Goal: Find specific page/section: Find specific page/section

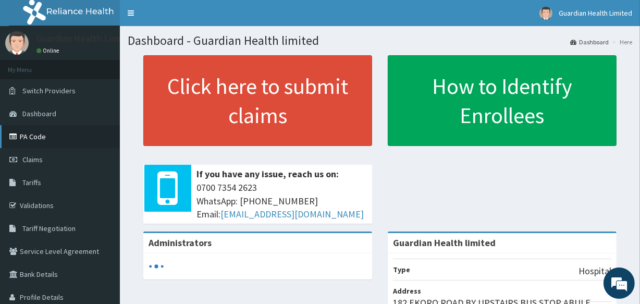
click at [45, 130] on link "PA Code" at bounding box center [60, 136] width 120 height 23
click at [31, 139] on link "PA Code" at bounding box center [60, 136] width 120 height 23
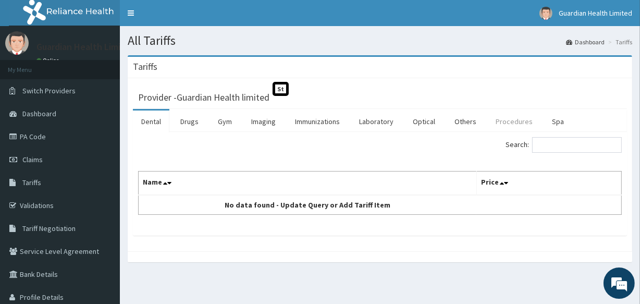
click at [496, 121] on link "Procedures" at bounding box center [514, 122] width 54 height 22
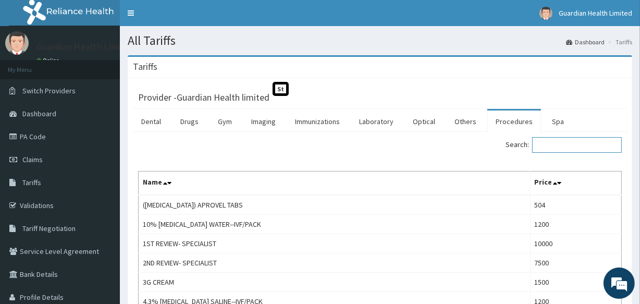
click at [585, 150] on input "Search:" at bounding box center [577, 145] width 90 height 16
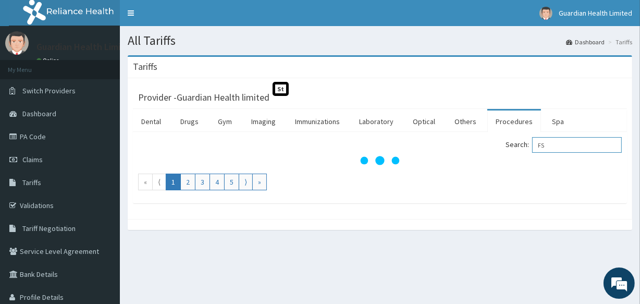
type input "F"
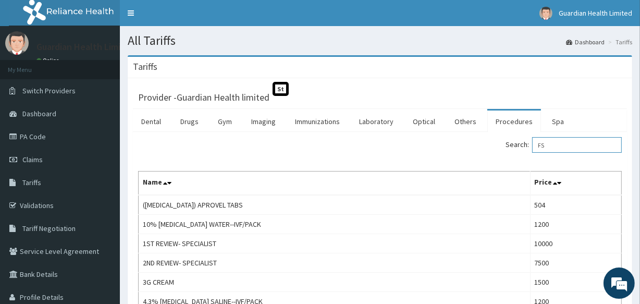
type input "F"
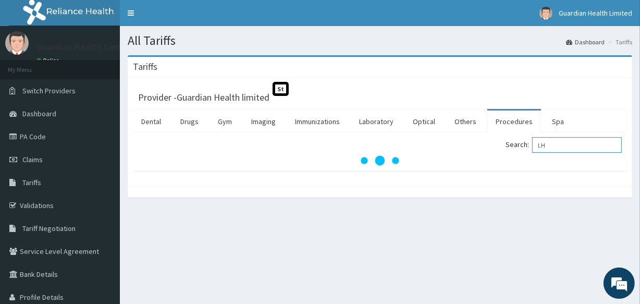
type input "L"
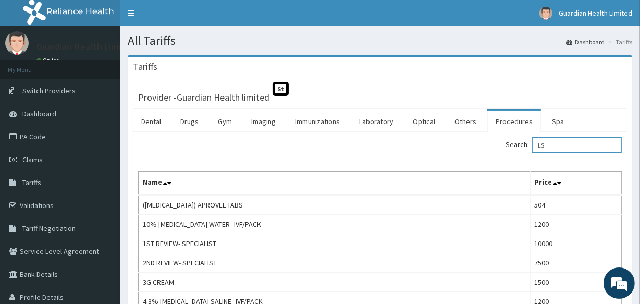
type input "L"
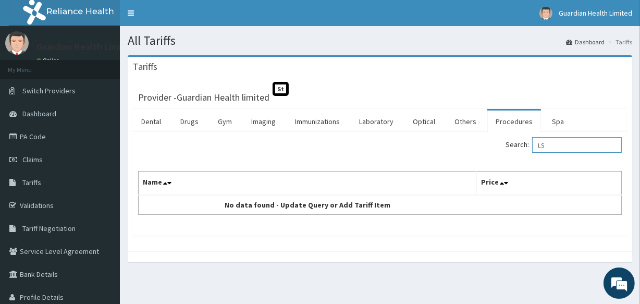
type input "L"
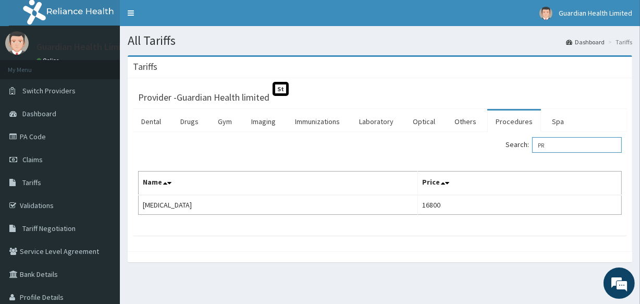
type input "P"
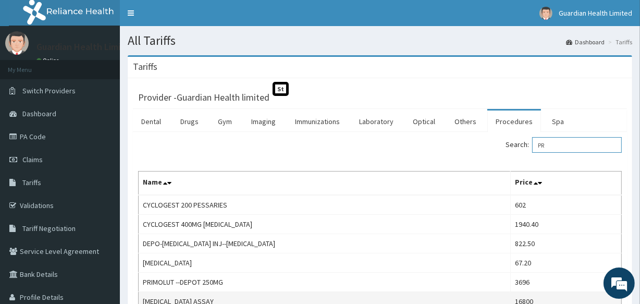
type input "P"
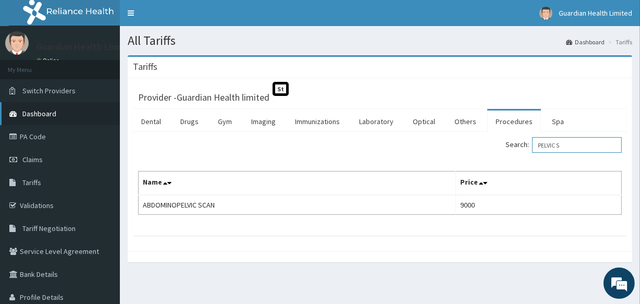
type input "PELVIC S"
click at [52, 112] on span "Dashboard" at bounding box center [39, 113] width 34 height 9
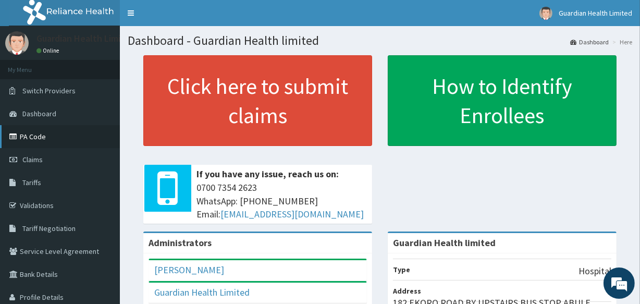
click at [46, 133] on link "PA Code" at bounding box center [60, 136] width 120 height 23
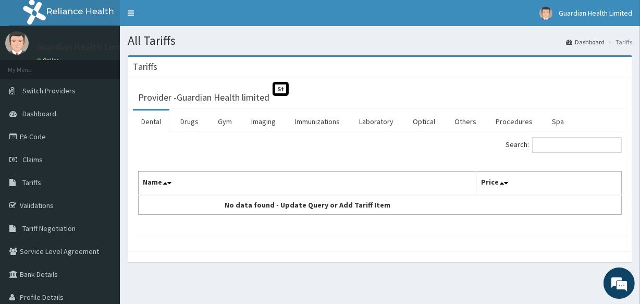
click at [152, 117] on link "Dental" at bounding box center [151, 122] width 36 height 22
click at [152, 121] on link "Dental" at bounding box center [151, 122] width 36 height 22
click at [179, 119] on link "Drugs" at bounding box center [189, 122] width 35 height 22
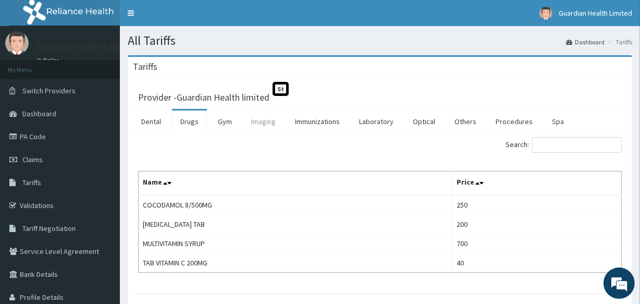
click at [264, 119] on link "Imaging" at bounding box center [263, 122] width 41 height 22
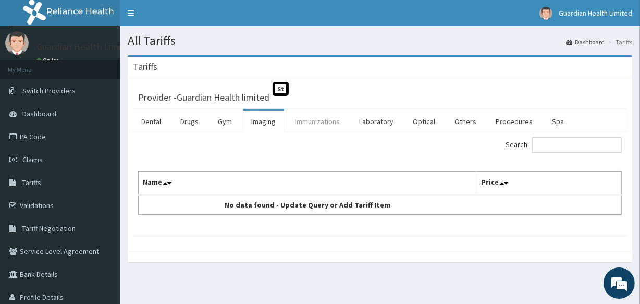
click at [337, 120] on link "Immunizations" at bounding box center [318, 122] width 62 height 22
click at [358, 118] on link "Laboratory" at bounding box center [376, 122] width 51 height 22
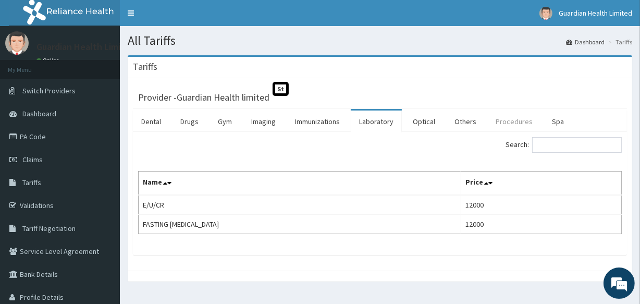
click at [493, 115] on link "Procedures" at bounding box center [514, 122] width 54 height 22
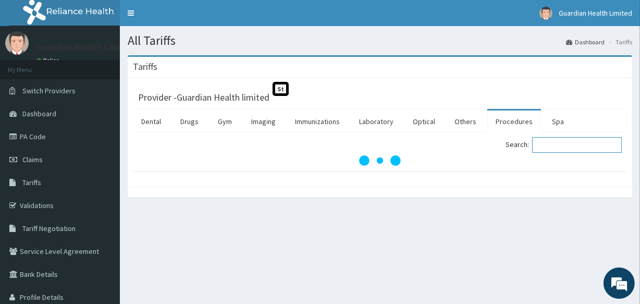
click at [546, 144] on input "Search:" at bounding box center [577, 145] width 90 height 16
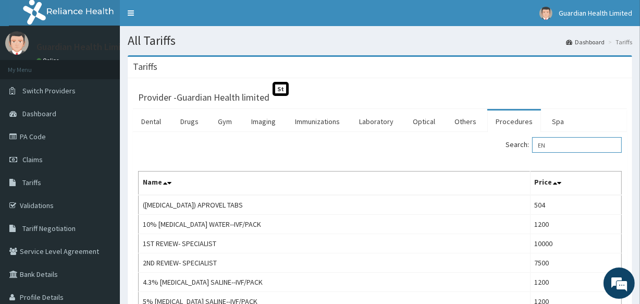
type input "E"
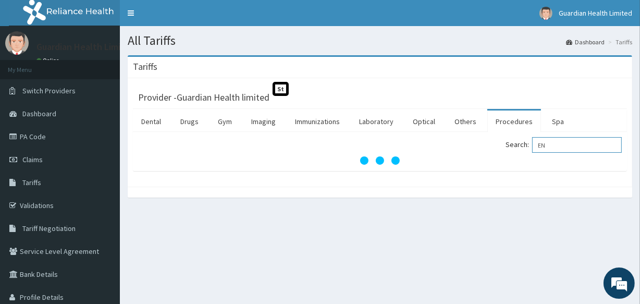
type input "E"
